Goal: Task Accomplishment & Management: Complete application form

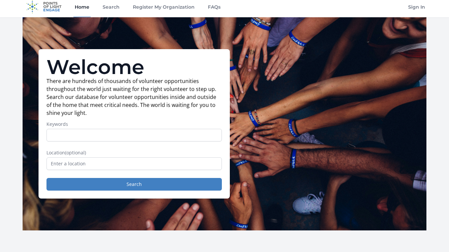
scroll to position [5, 0]
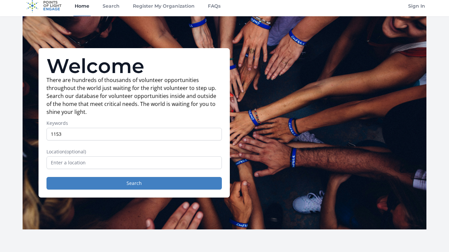
type input "1153"
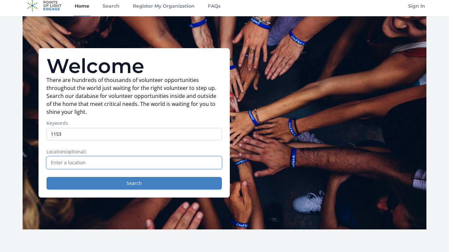
click at [69, 163] on input "text" at bounding box center [133, 162] width 175 height 13
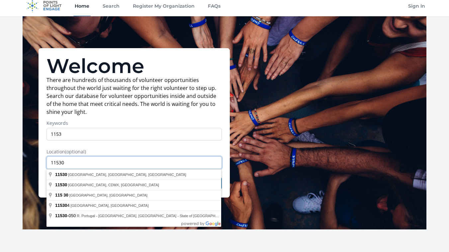
type input "11530"
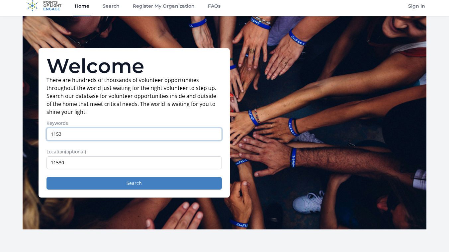
drag, startPoint x: 75, startPoint y: 135, endPoint x: 24, endPoint y: 135, distance: 50.8
click at [46, 135] on input "1153" at bounding box center [133, 134] width 175 height 13
type input "="
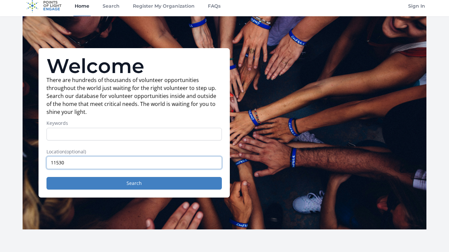
click at [69, 160] on input "11530" at bounding box center [133, 162] width 175 height 13
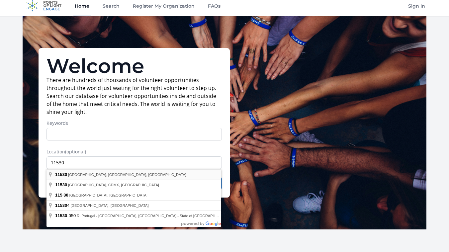
type input "Garden City South, NY 11530, USA"
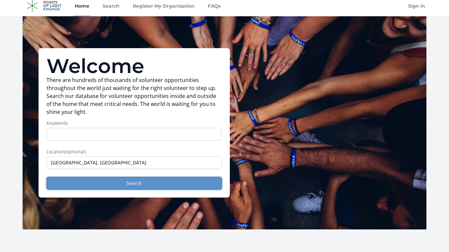
click at [120, 182] on button "Search" at bounding box center [133, 183] width 175 height 13
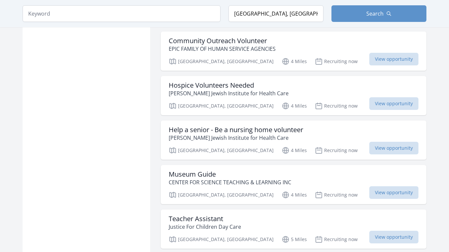
scroll to position [474, 0]
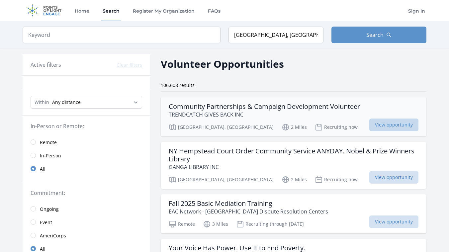
click at [393, 125] on span "View opportunity" at bounding box center [393, 124] width 49 height 13
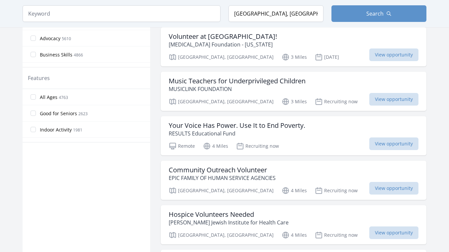
scroll to position [338, 0]
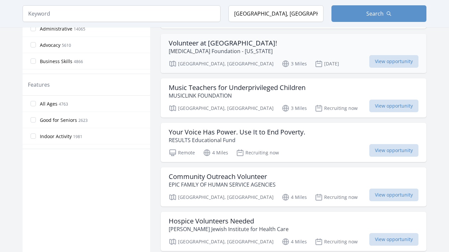
click at [271, 42] on h3 "Volunteer at [GEOGRAPHIC_DATA]!" at bounding box center [223, 43] width 108 height 8
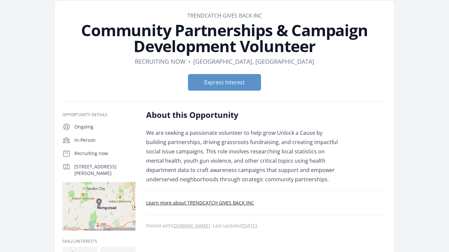
scroll to position [17, 0]
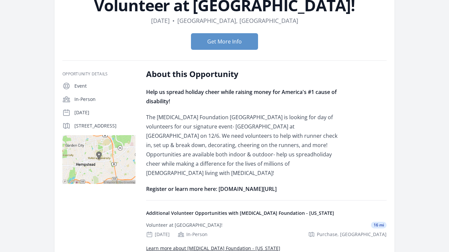
scroll to position [60, 0]
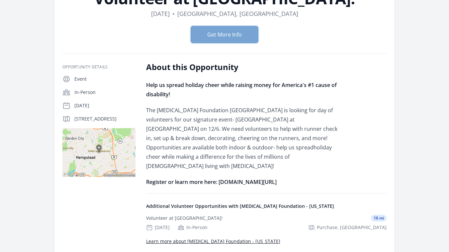
click at [233, 33] on button "Get More Info" at bounding box center [224, 34] width 67 height 17
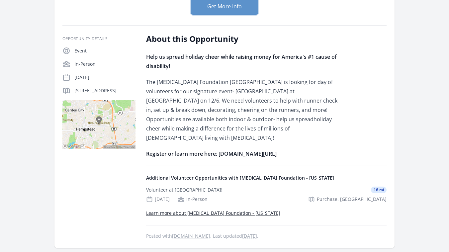
scroll to position [0, 0]
